Goal: Task Accomplishment & Management: Use online tool/utility

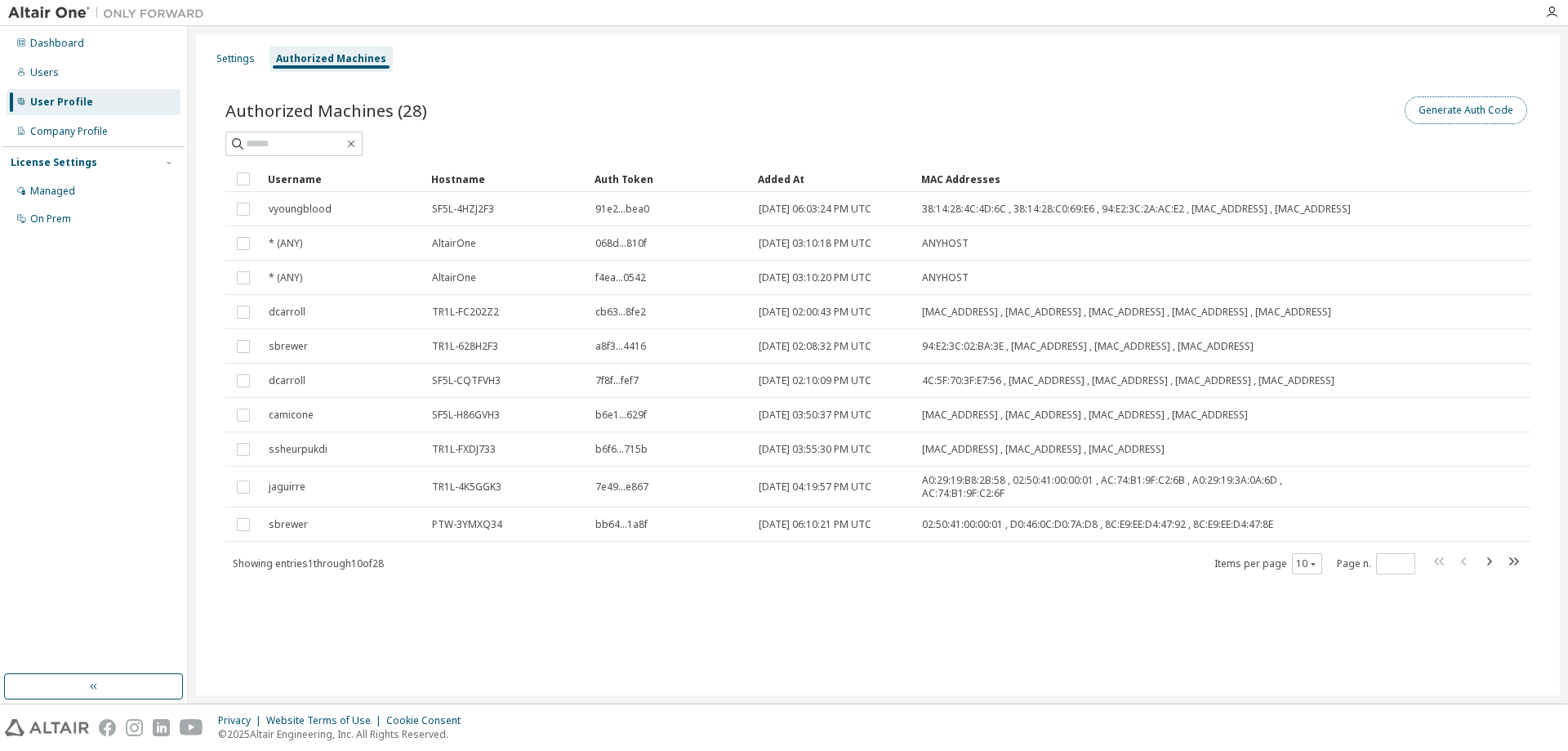
click at [1420, 115] on button "Generate Auth Code" at bounding box center [1466, 109] width 123 height 28
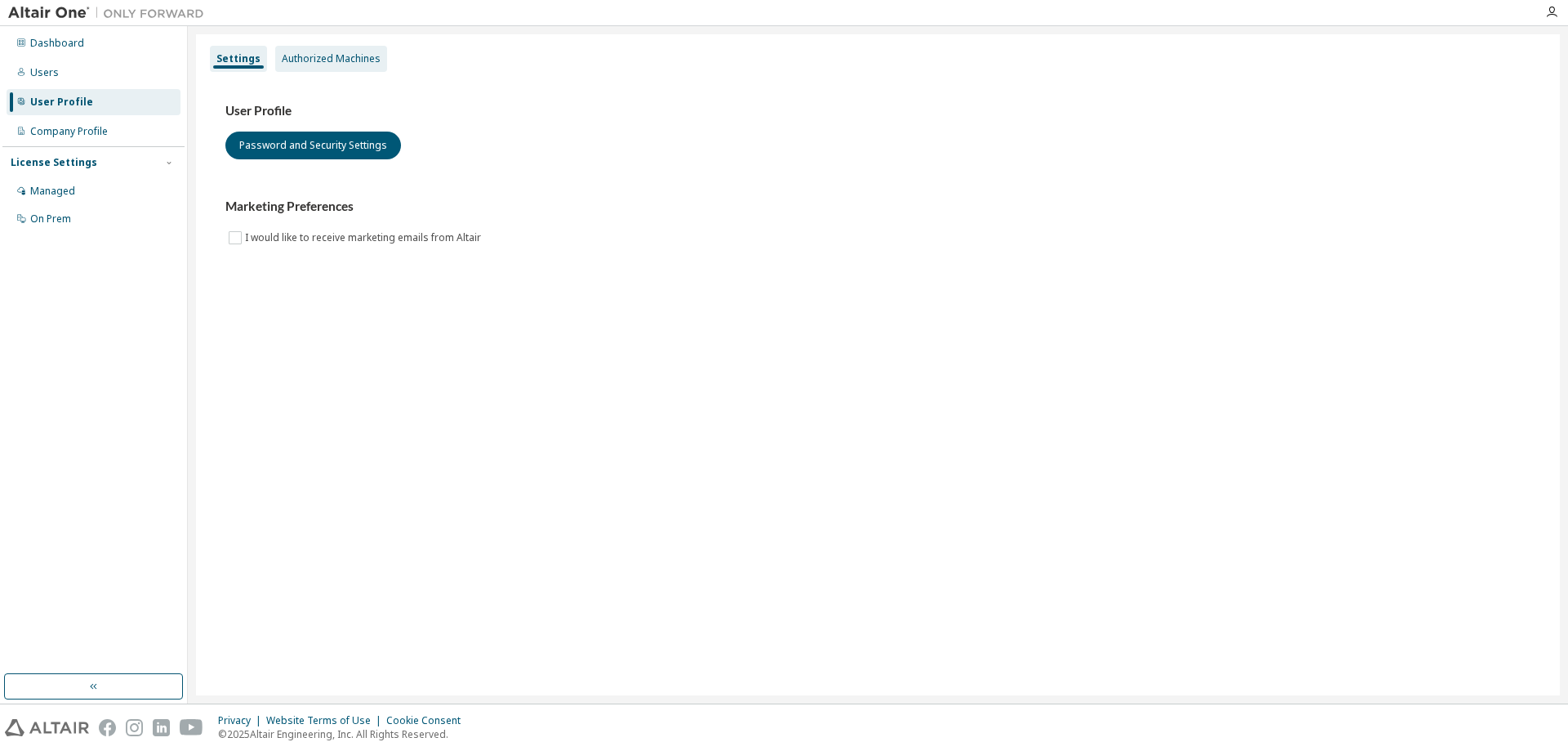
click at [330, 57] on div "Authorized Machines" at bounding box center [331, 59] width 99 height 13
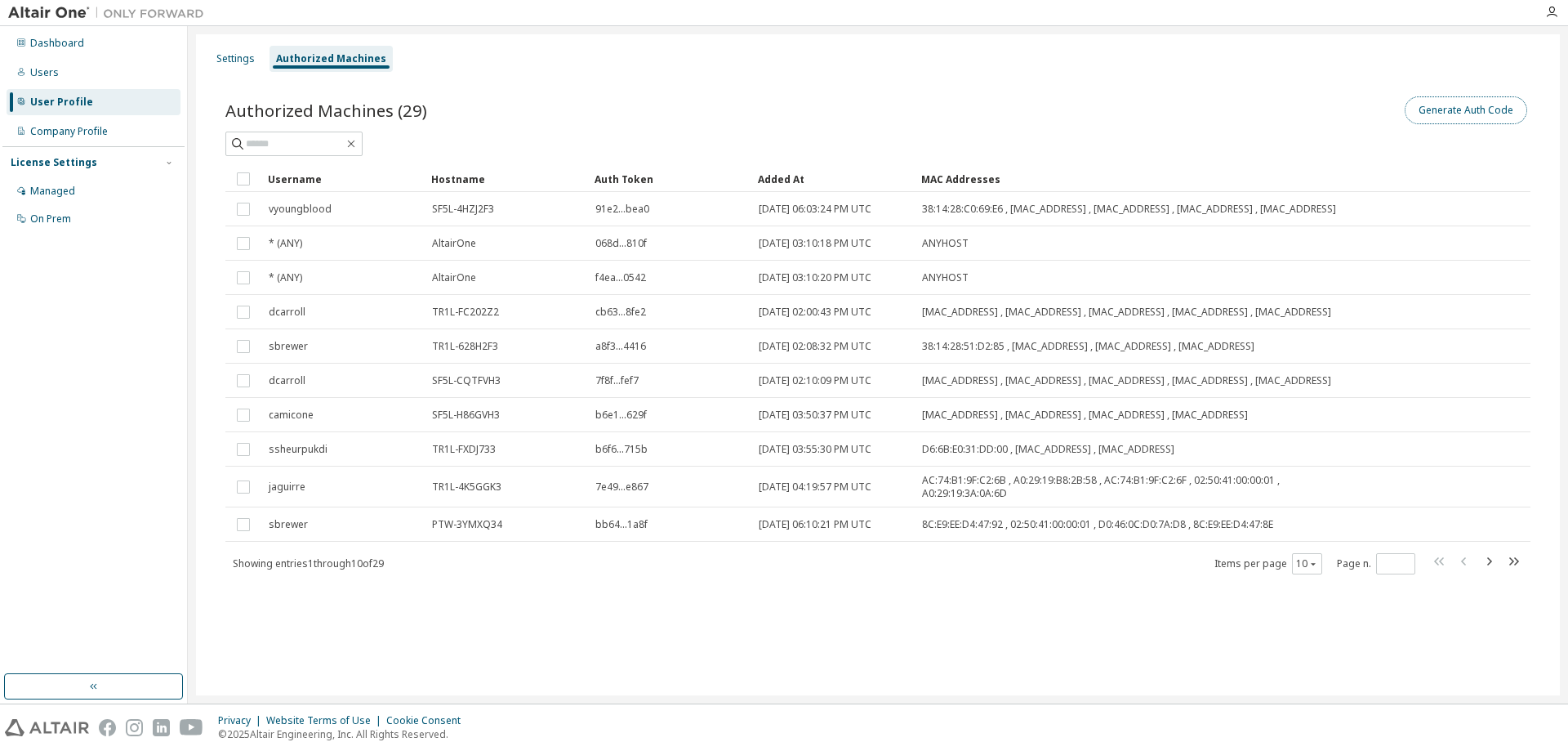
click at [1435, 116] on button "Generate Auth Code" at bounding box center [1466, 109] width 123 height 28
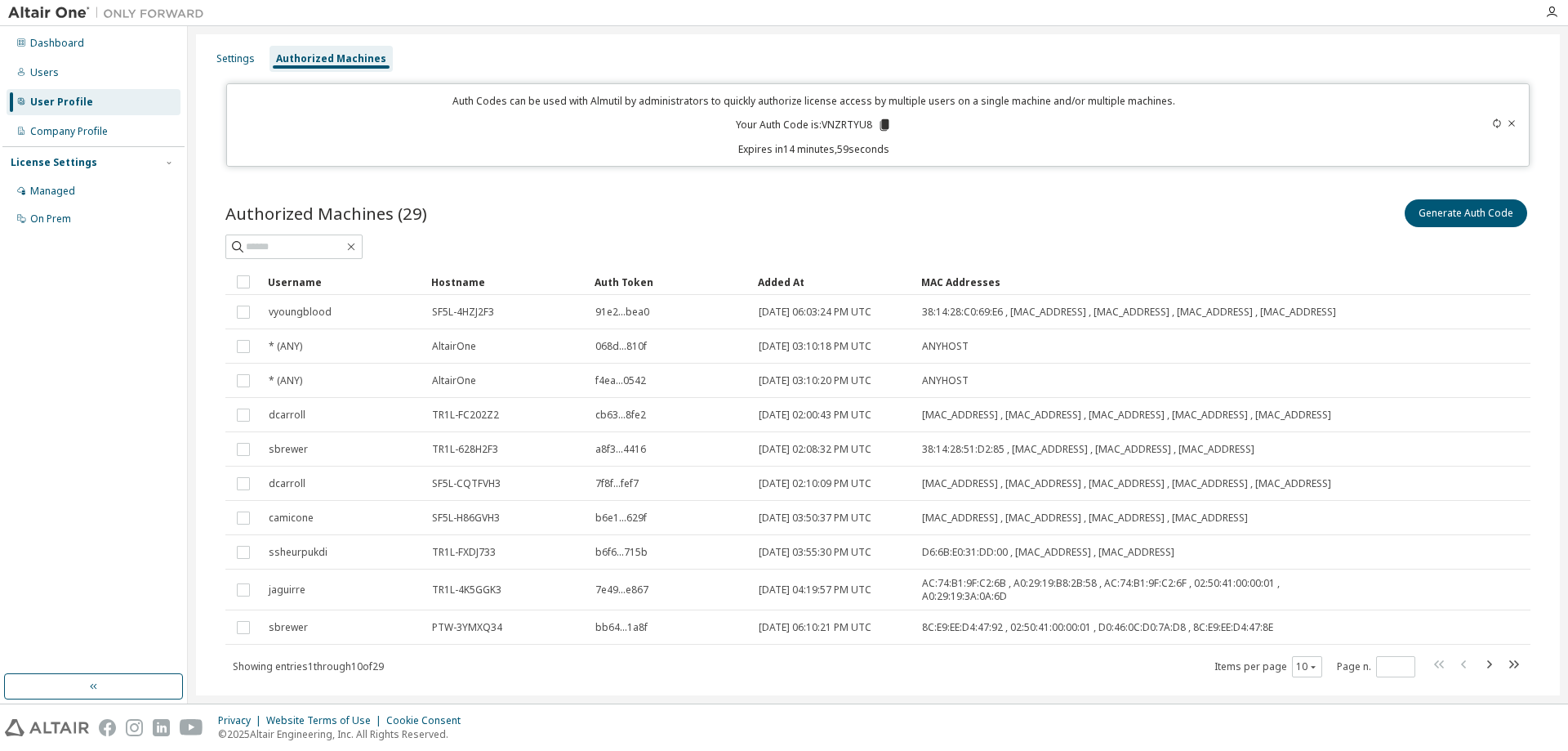
click at [883, 122] on icon at bounding box center [885, 125] width 9 height 12
